Goal: Task Accomplishment & Management: Use online tool/utility

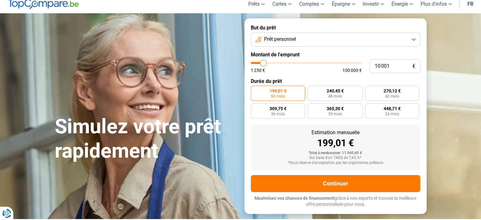
scroll to position [32, 0]
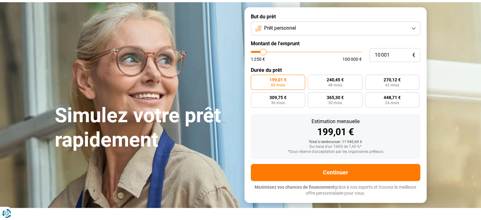
click at [316, 29] on button "Prêt personnel" at bounding box center [336, 29] width 170 height 14
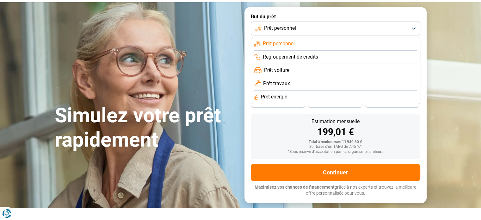
click at [285, 82] on span "Prêt travaux" at bounding box center [276, 83] width 27 height 7
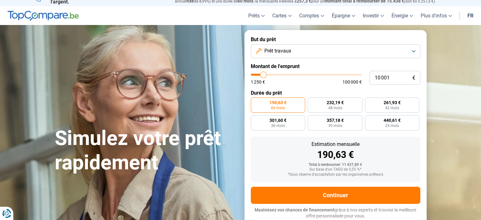
scroll to position [9, 0]
drag, startPoint x: 398, startPoint y: 81, endPoint x: 335, endPoint y: 92, distance: 64.6
click at [335, 92] on form "But du prêt Prêt travaux Montant de l'emprunt 10 001 € 1 250 € 100 000 € Durée …" at bounding box center [336, 127] width 182 height 195
type input "2"
type input "1250"
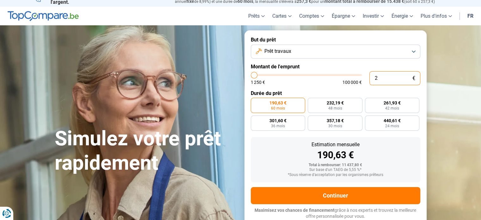
type input "20"
type input "1250"
type input "200"
type input "1250"
type input "2 000"
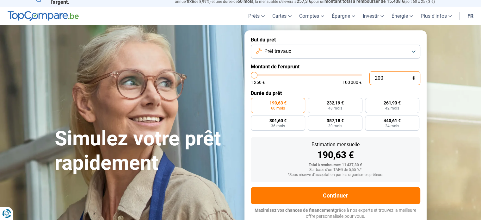
type input "2000"
type input "20 000"
type input "20000"
radio input "false"
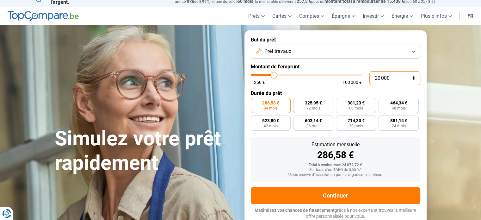
type input "20 000"
drag, startPoint x: 356, startPoint y: 170, endPoint x: 348, endPoint y: 170, distance: 7.6
click at [348, 170] on div "Sur base d'un TAEG de 5,55 %*" at bounding box center [336, 170] width 160 height 4
click at [391, 165] on div "Total à rembourser: 24 072,72 €" at bounding box center [336, 165] width 160 height 4
